Goal: Book appointment/travel/reservation

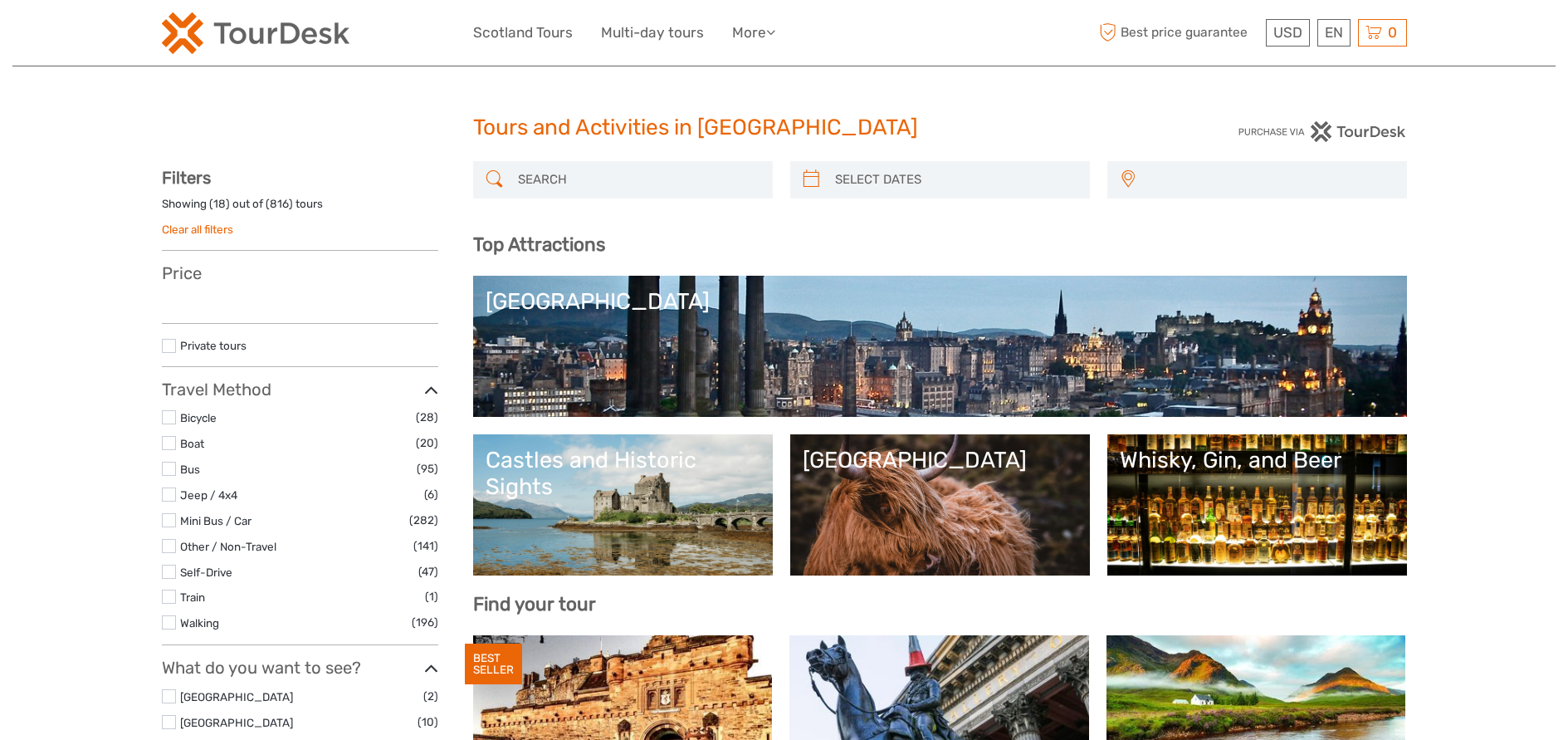
select select
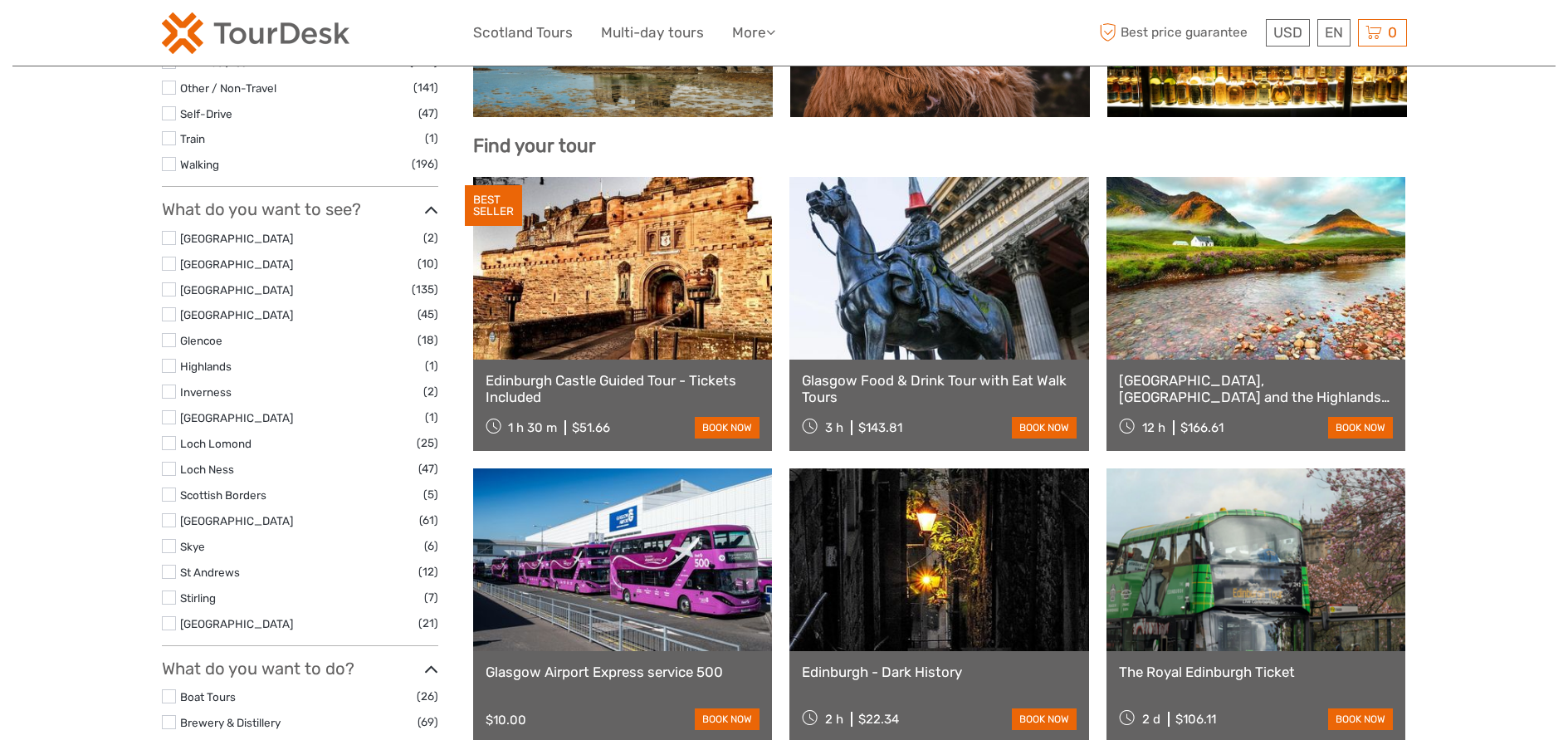
scroll to position [484, 0]
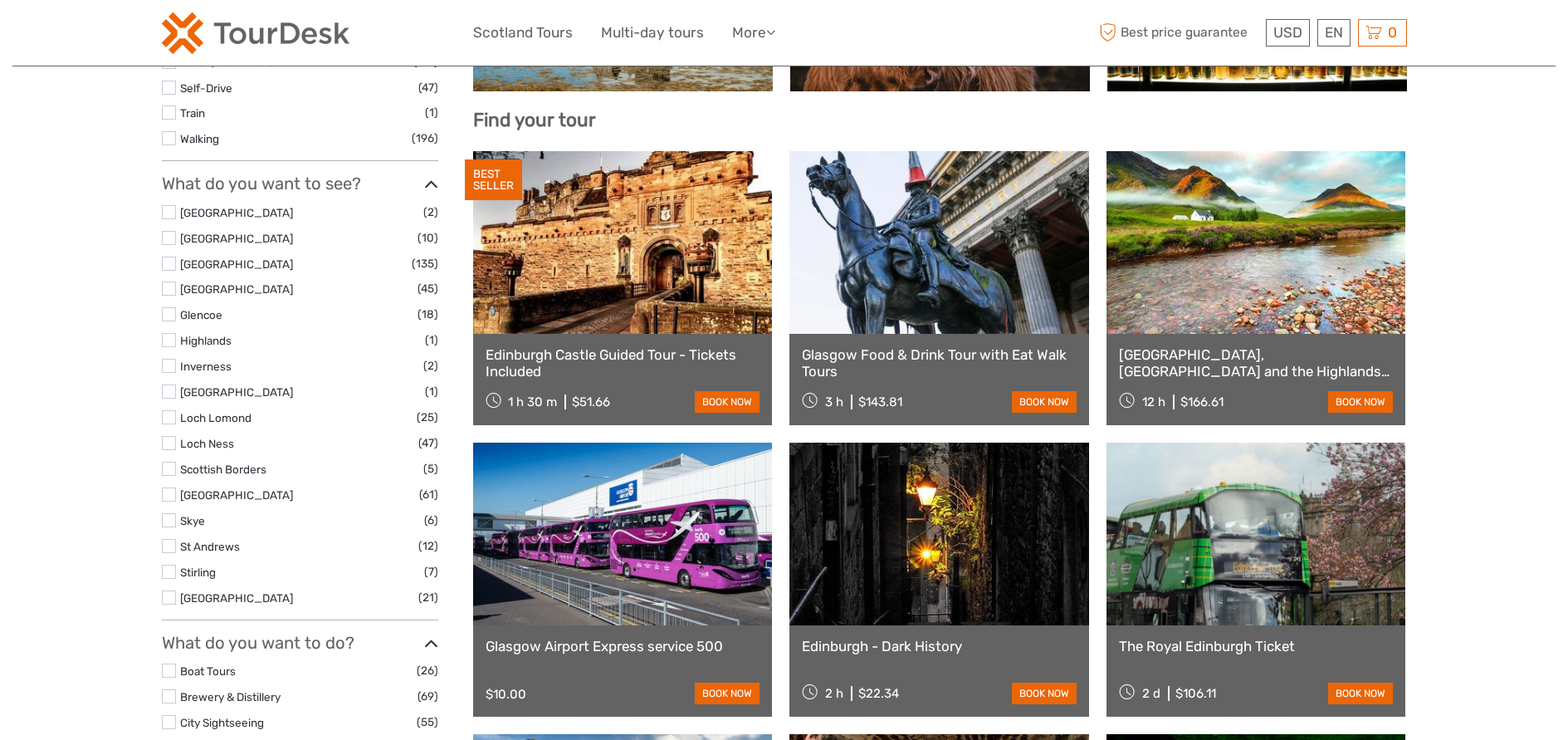
select select
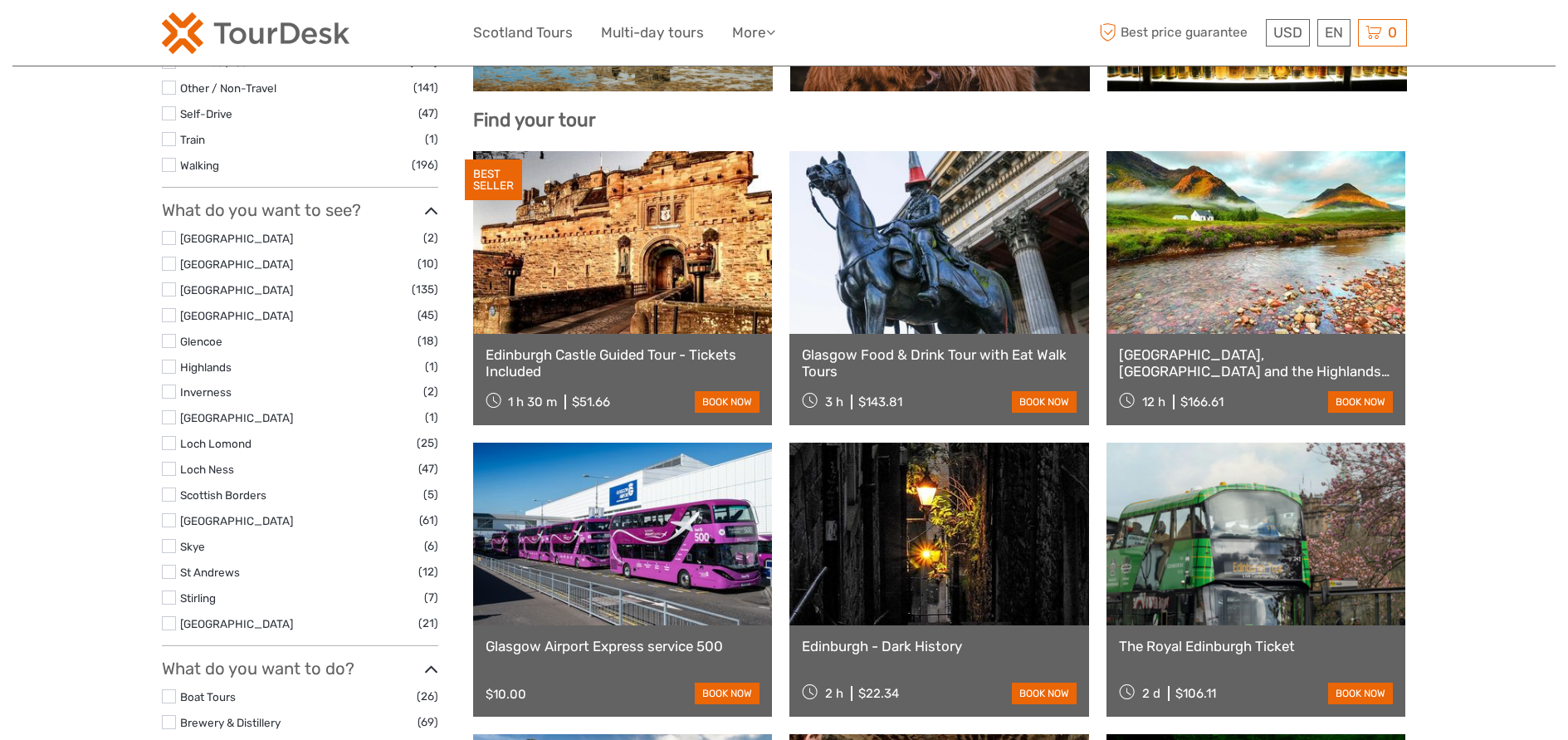
click at [579, 387] on div "Edinburgh Castle Guided Tour - Tickets Included 1 h 30 m $51.66 book now" at bounding box center [623, 379] width 300 height 91
click at [609, 357] on link "Edinburgh Castle Guided Tour - Tickets Included" at bounding box center [622, 364] width 275 height 34
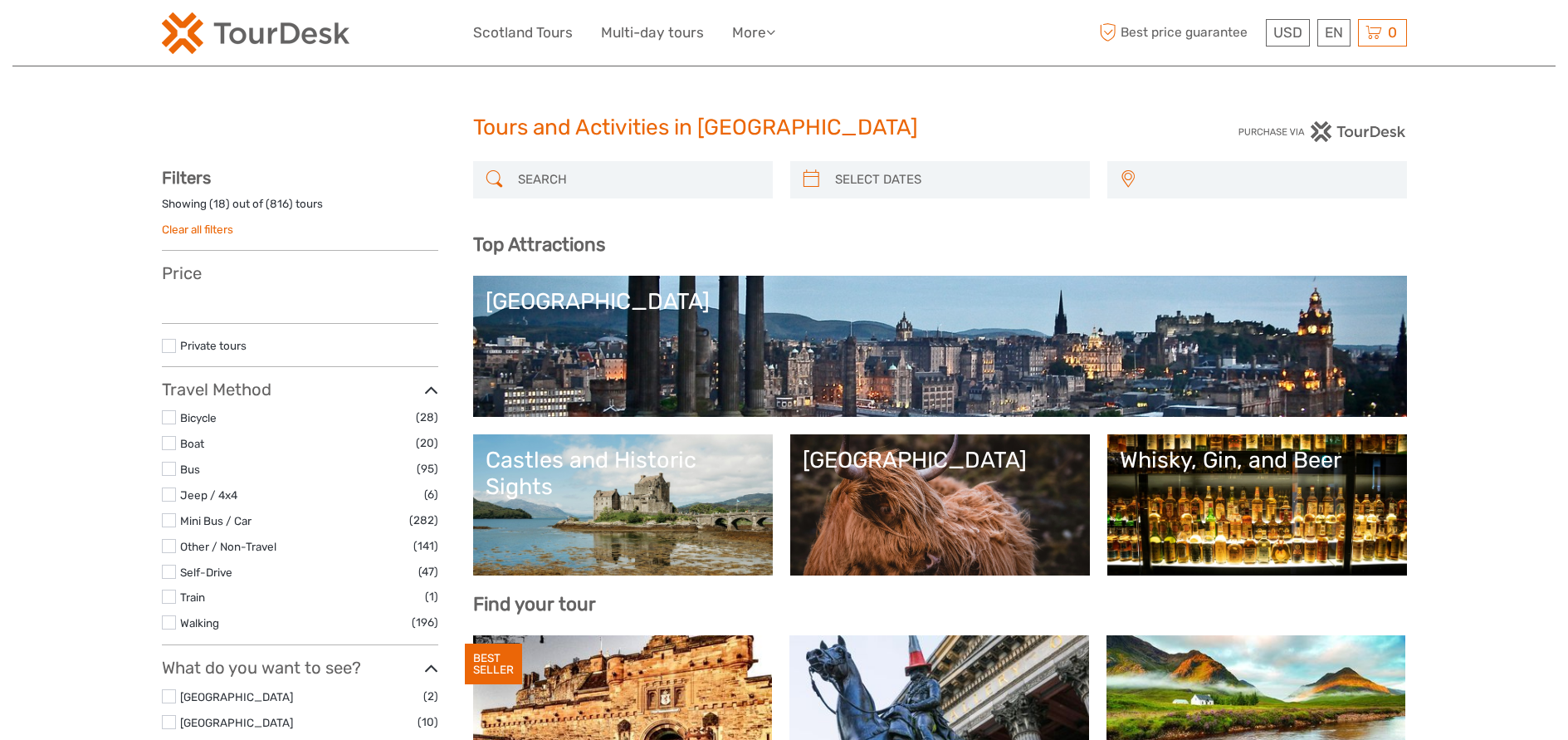
select select
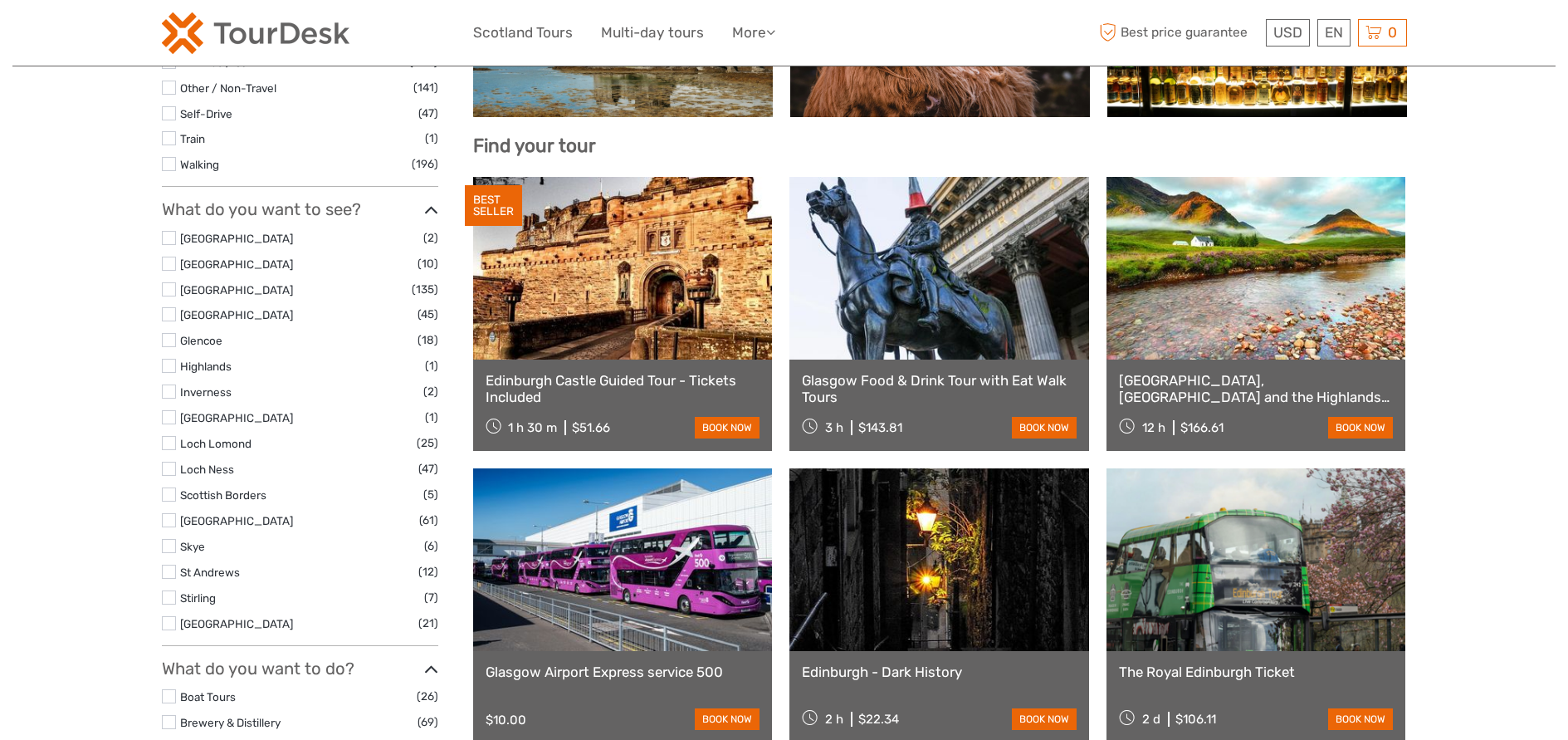
select select
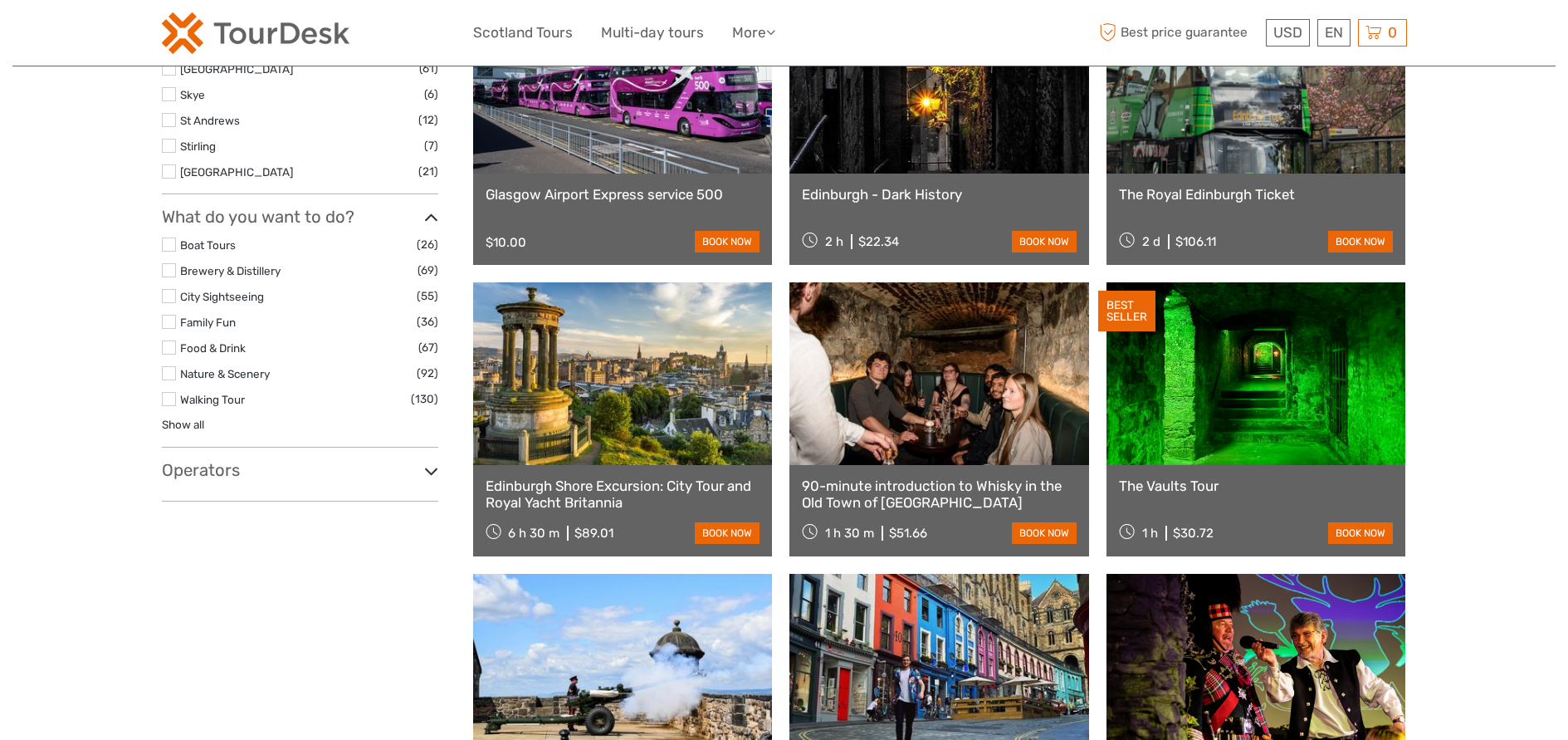
scroll to position [1017, 0]
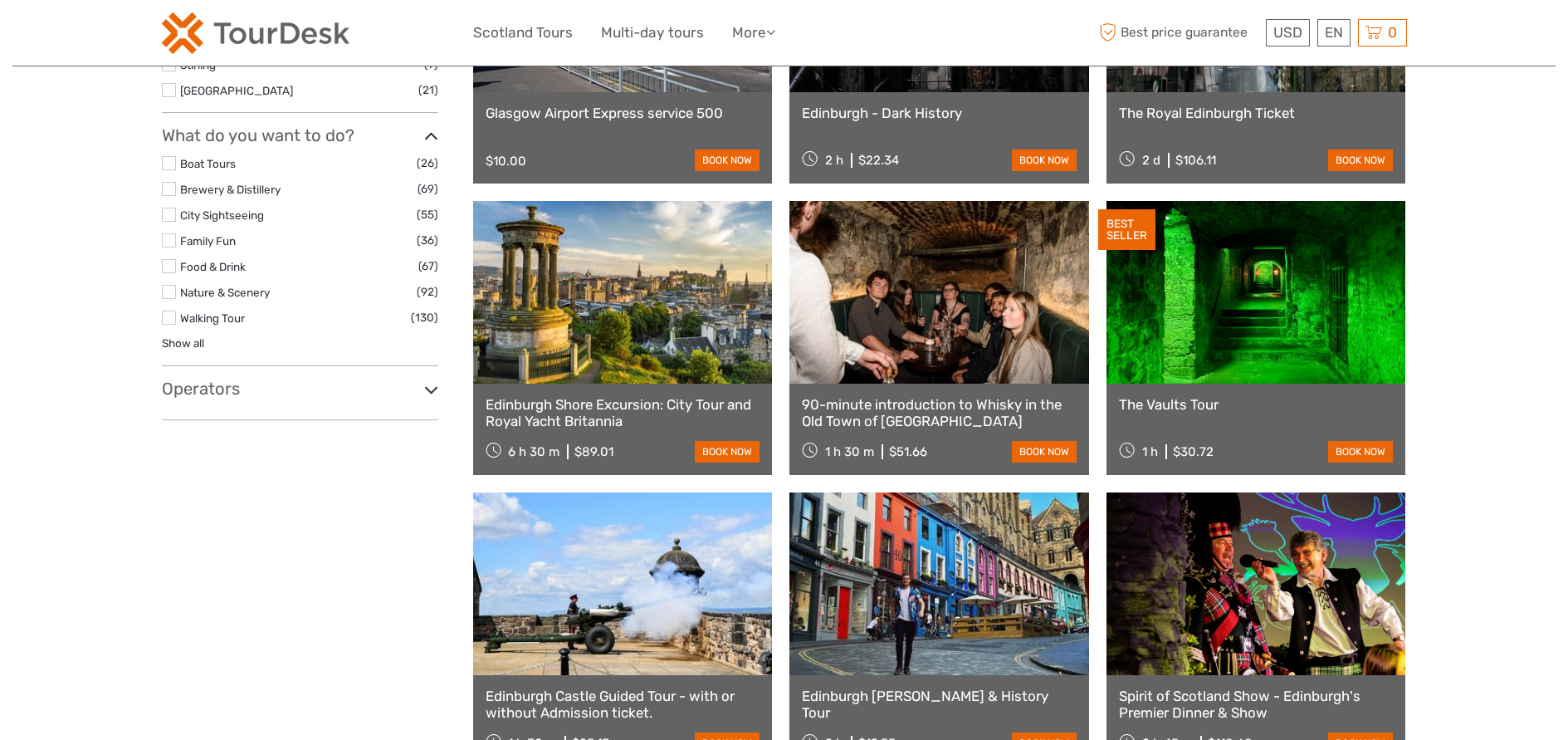
click at [231, 389] on h3 "Operators" at bounding box center [300, 388] width 276 height 20
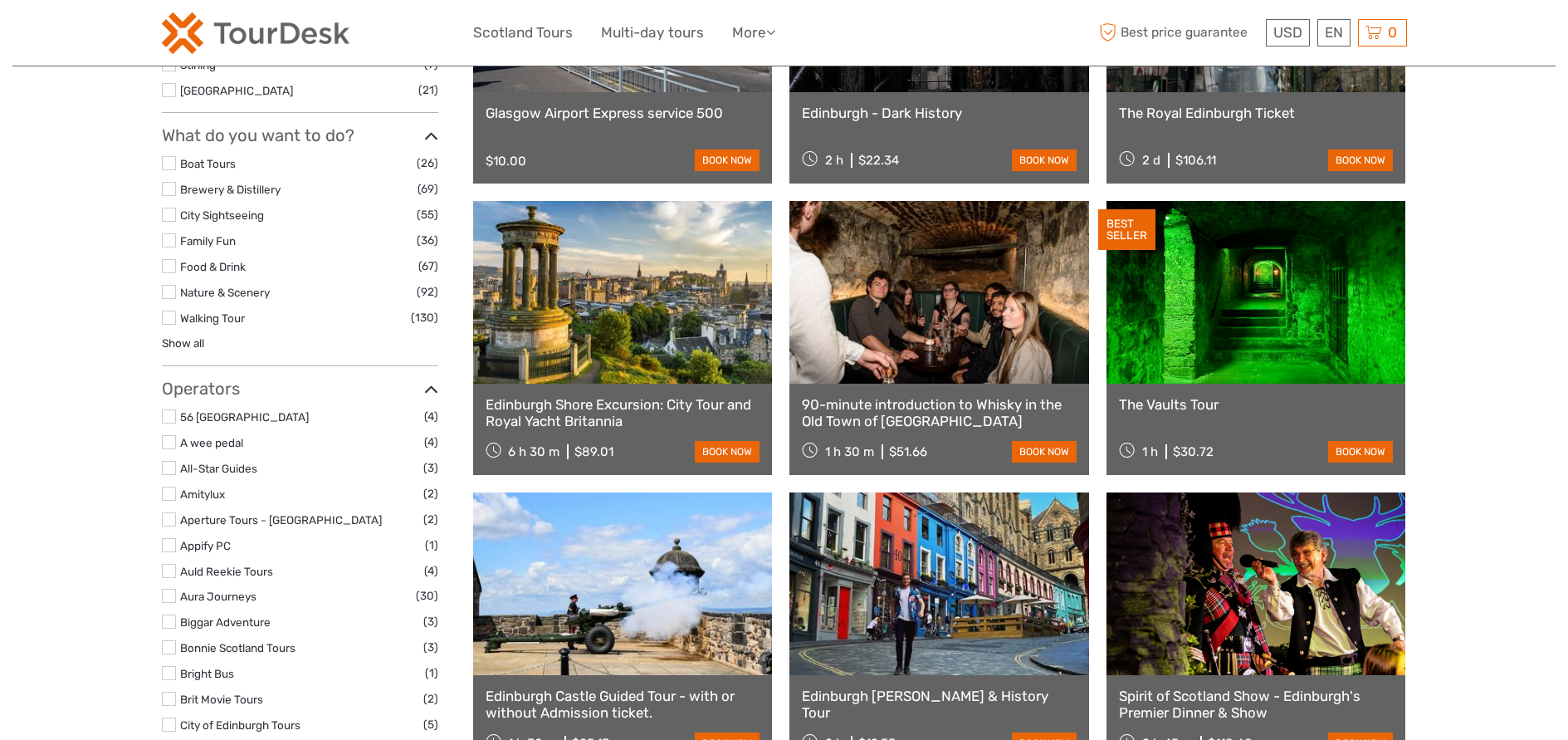
scroll to position [1732, 0]
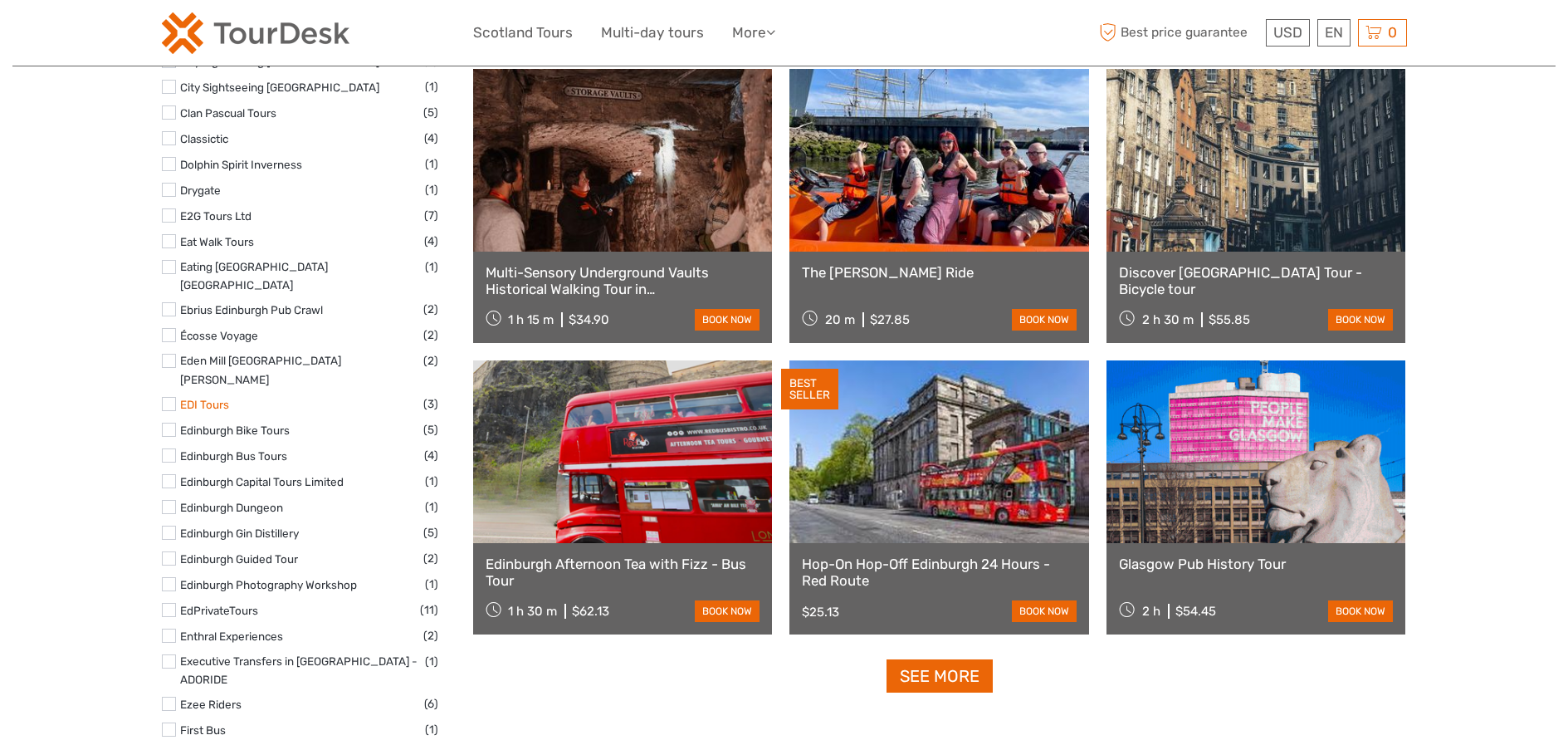
click at [200, 398] on link "EDI Tours" at bounding box center [204, 404] width 49 height 14
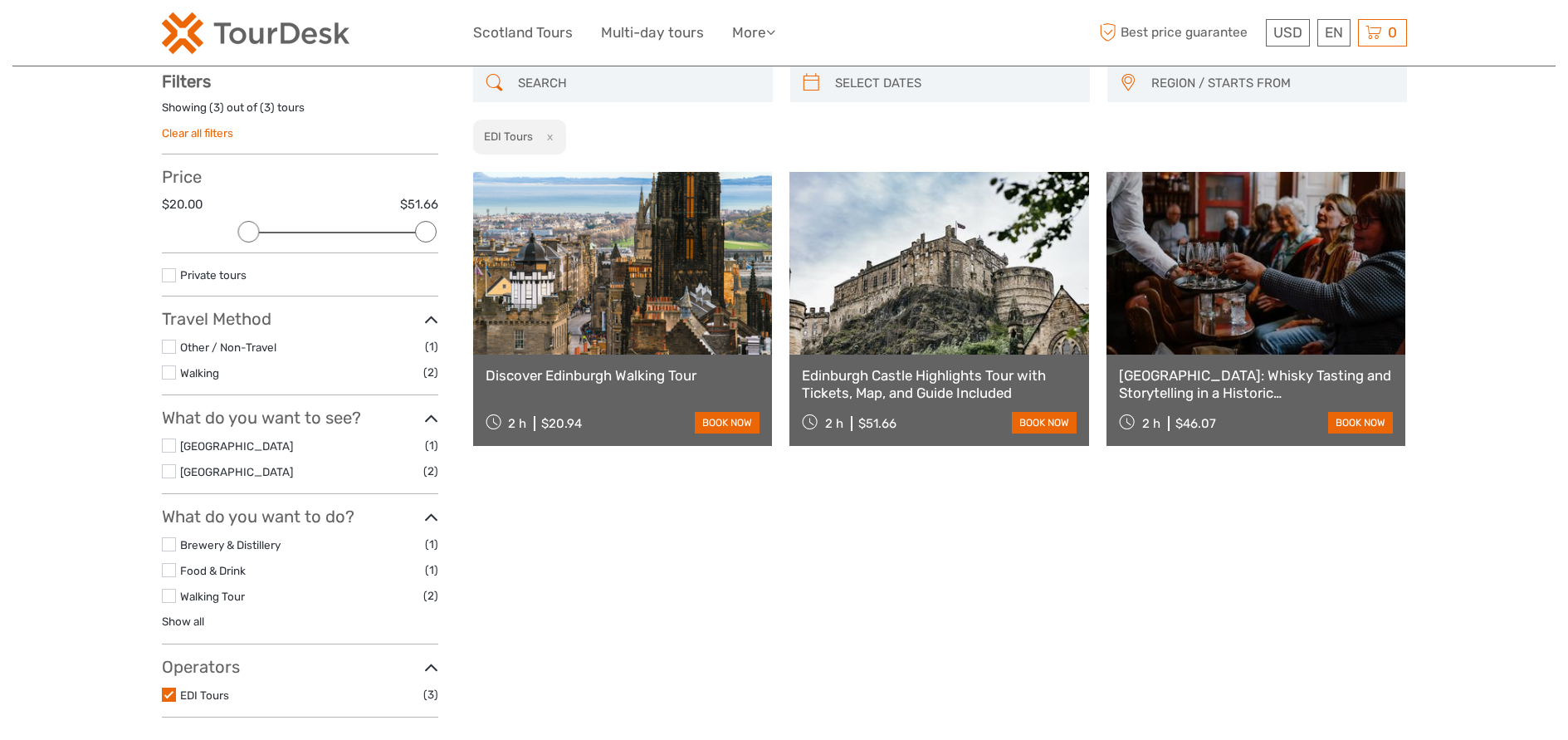
scroll to position [95, 0]
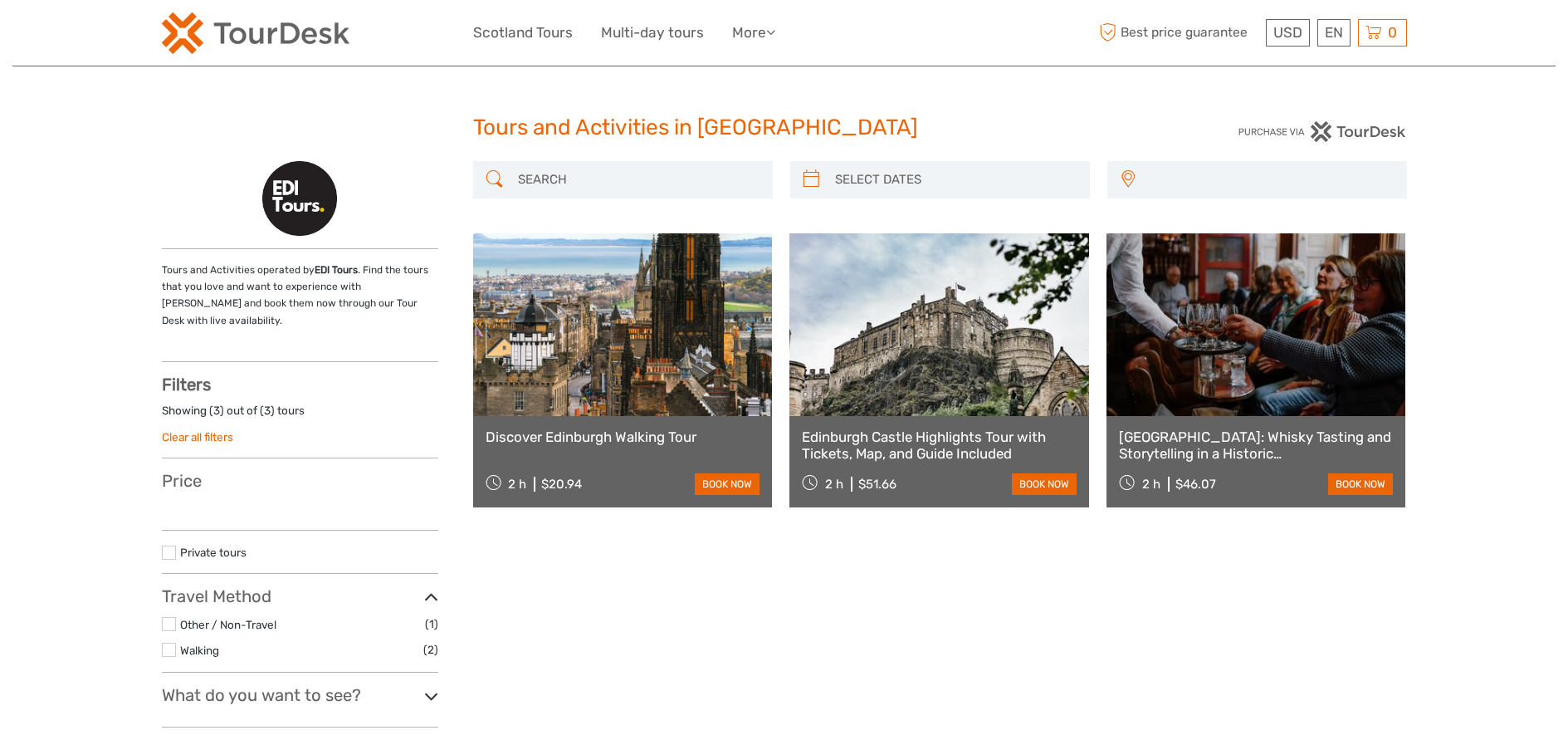
select select
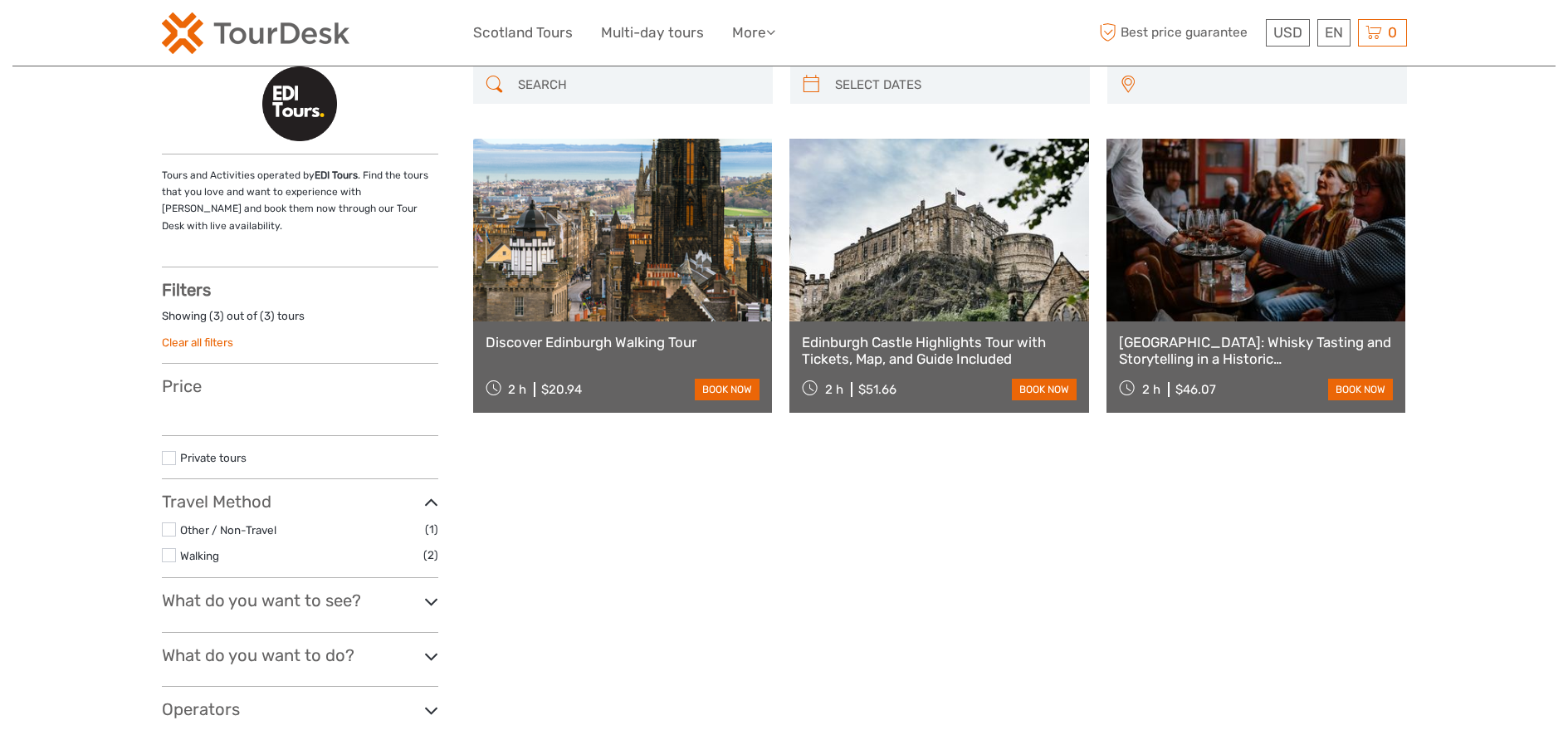
select select
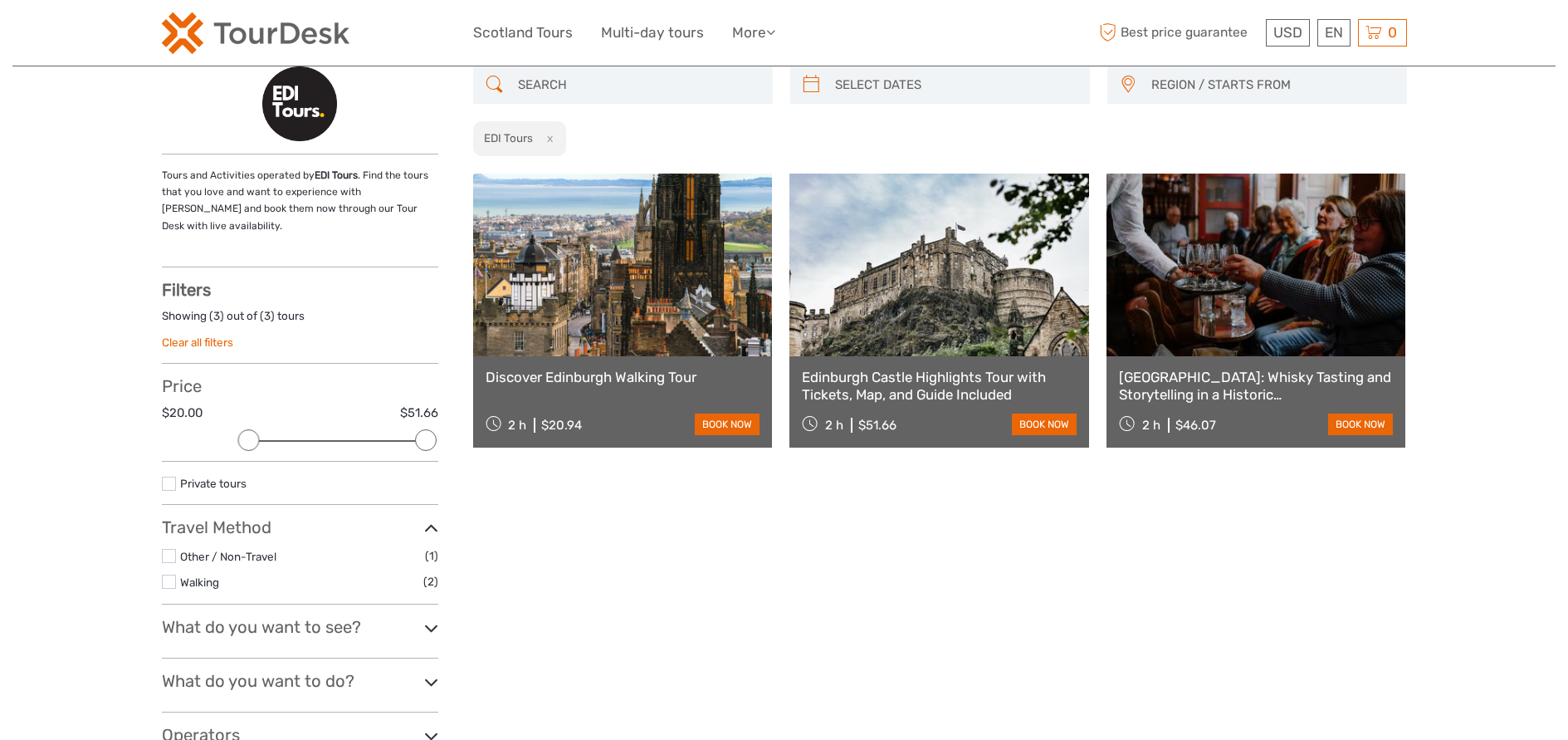
scroll to position [0, 0]
